Goal: Task Accomplishment & Management: Complete application form

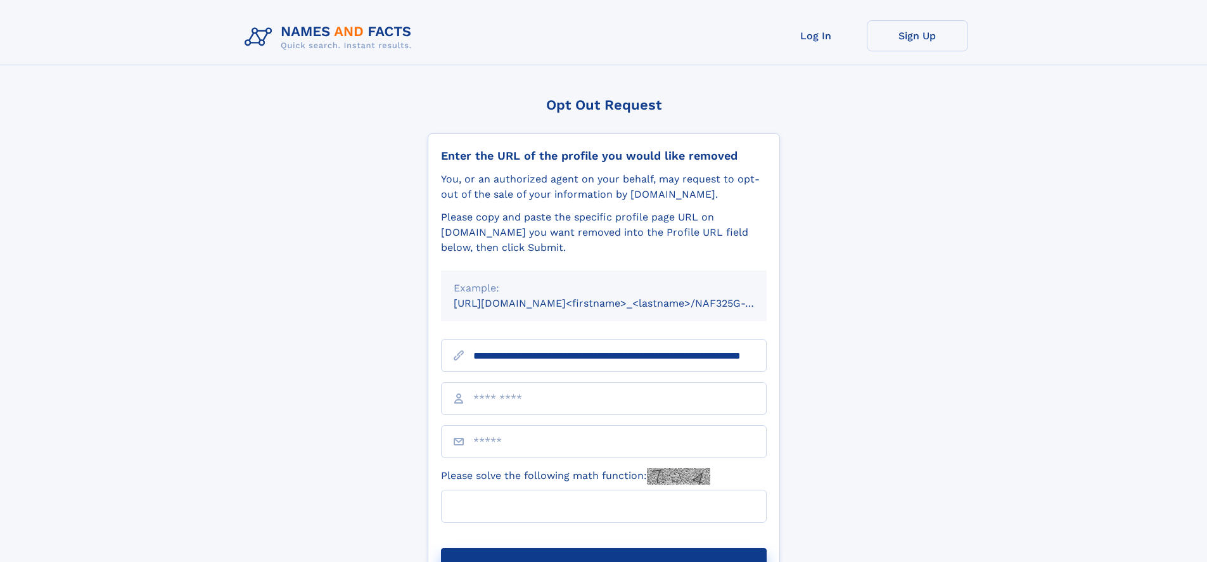
scroll to position [0, 103]
type input "**********"
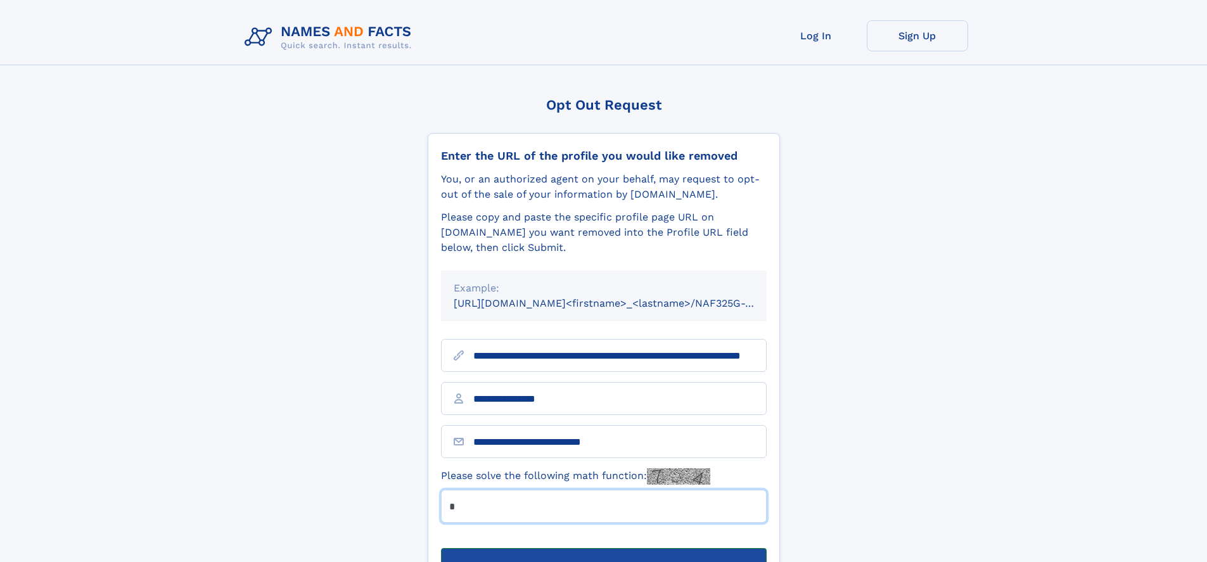
type input "*"
click at [603, 548] on button "Submit Opt Out Request" at bounding box center [604, 568] width 326 height 41
